Goal: Task Accomplishment & Management: Manage account settings

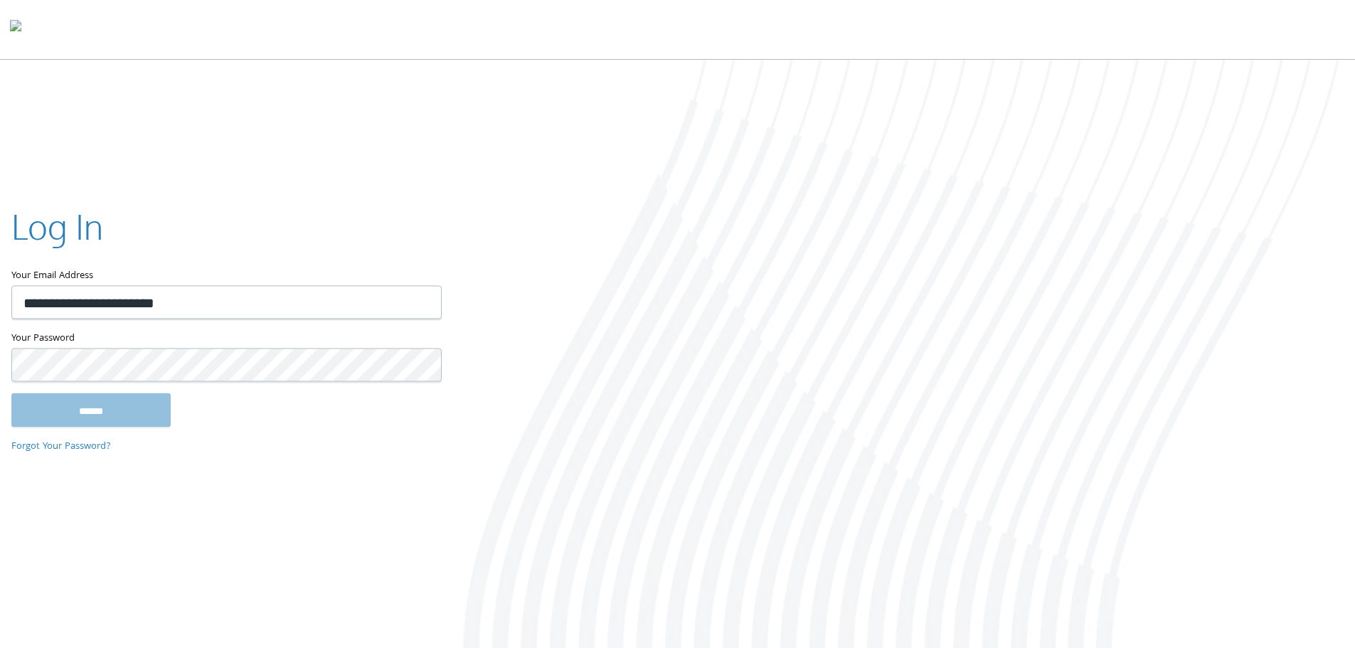
type input "**********"
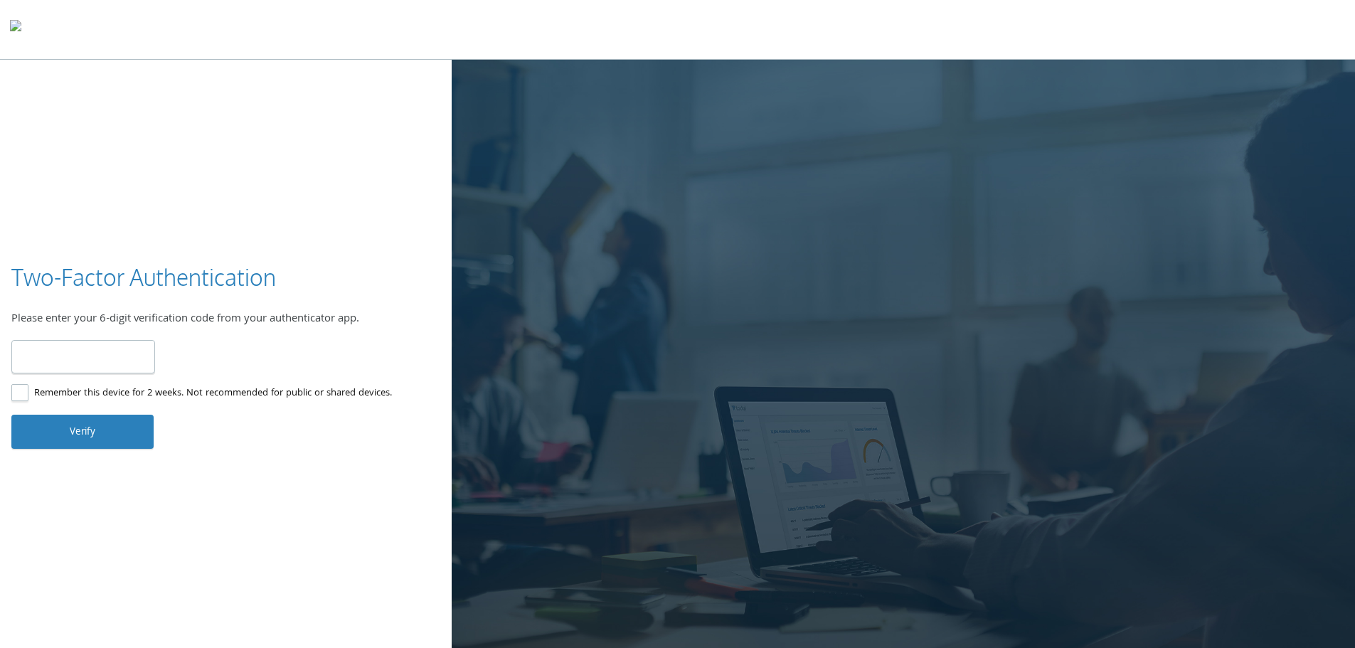
click at [78, 356] on input "number" at bounding box center [83, 356] width 144 height 33
type input "******"
click at [73, 427] on button "Verify" at bounding box center [82, 432] width 142 height 34
